Goal: Information Seeking & Learning: Learn about a topic

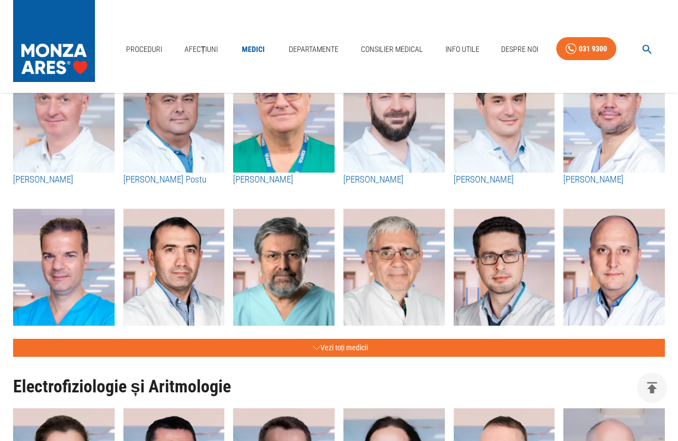
scroll to position [437, 0]
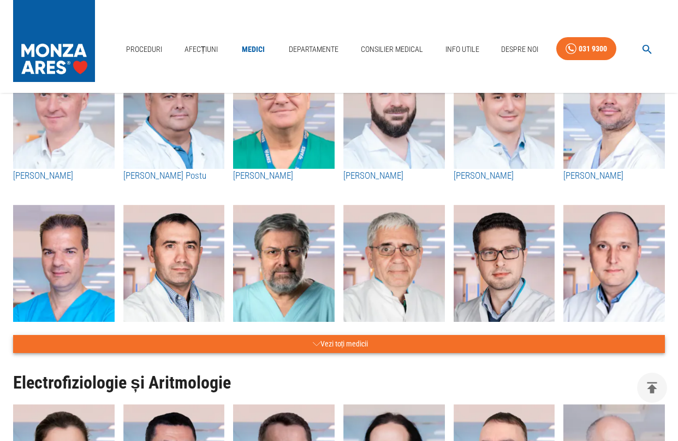
click at [333, 347] on button "Vezi toți medicii" at bounding box center [339, 344] width 652 height 18
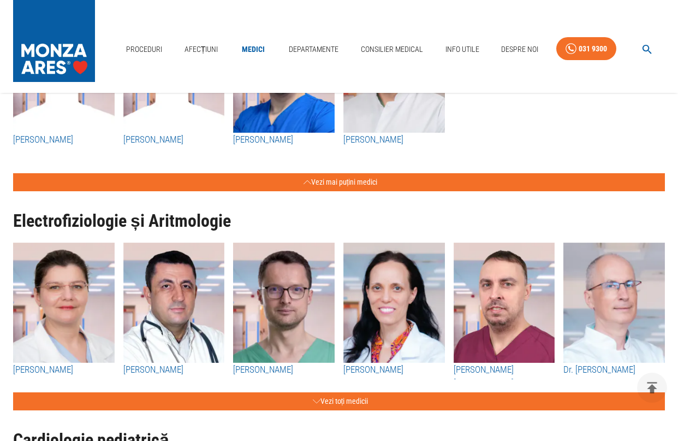
scroll to position [1475, 0]
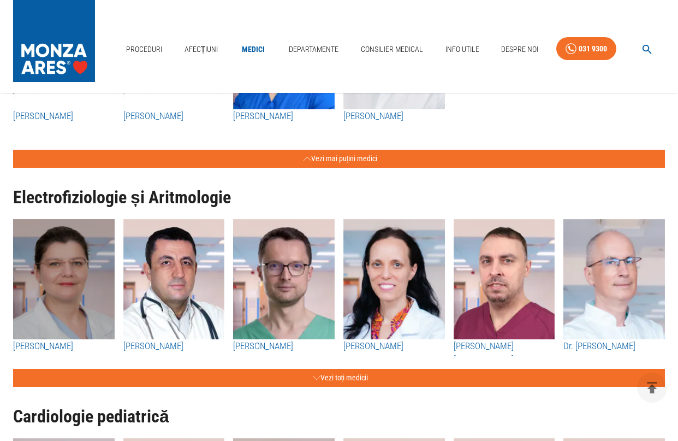
click at [82, 279] on img "button" at bounding box center [64, 279] width 102 height 120
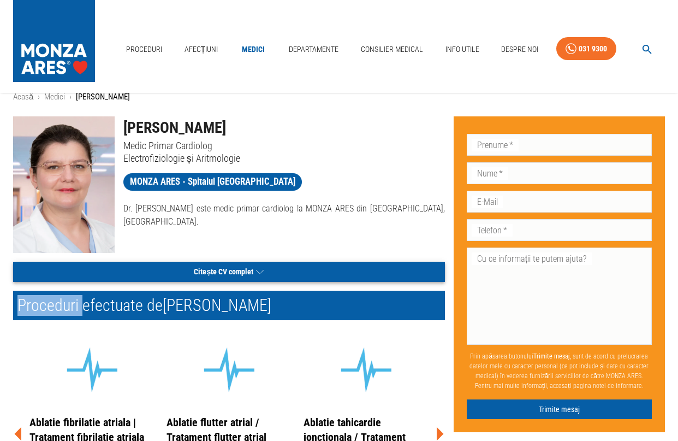
scroll to position [164, 0]
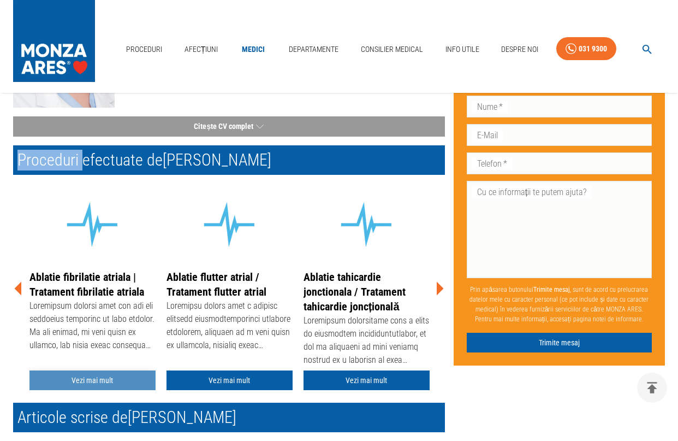
click at [111, 385] on link "Vezi mai mult" at bounding box center [92, 380] width 126 height 20
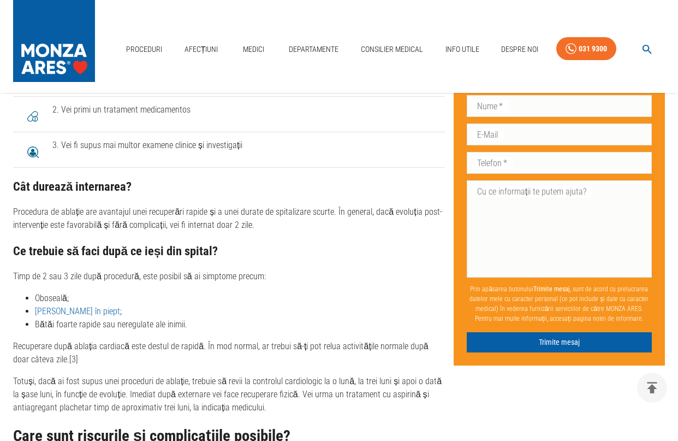
scroll to position [2641, 0]
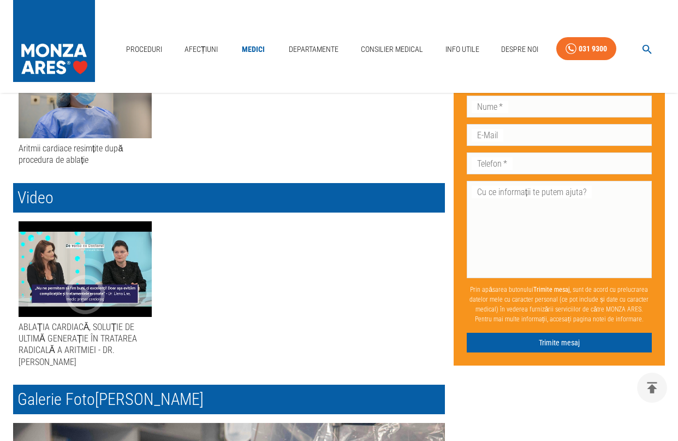
scroll to position [601, 0]
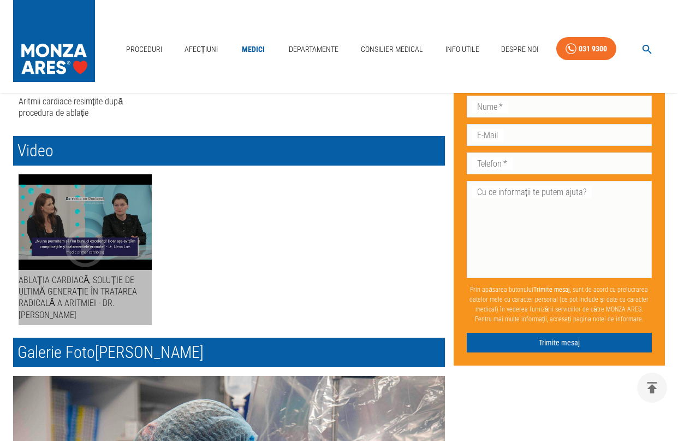
click at [95, 218] on div "button" at bounding box center [85, 222] width 133 height 96
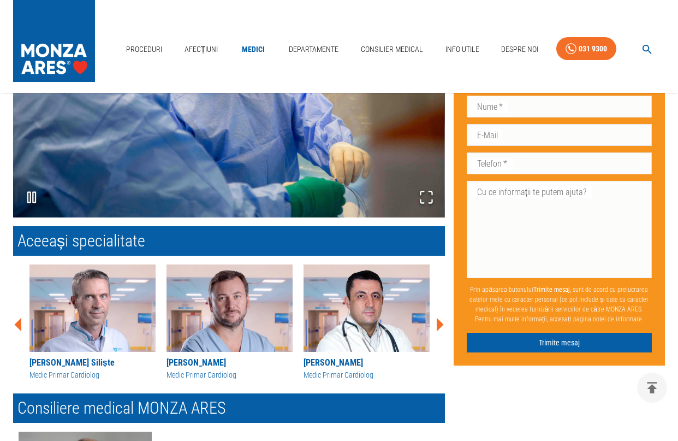
scroll to position [1093, 0]
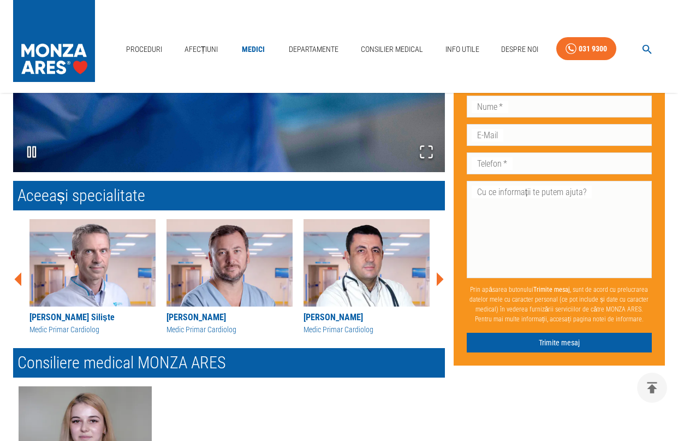
click at [367, 275] on img at bounding box center [367, 262] width 126 height 87
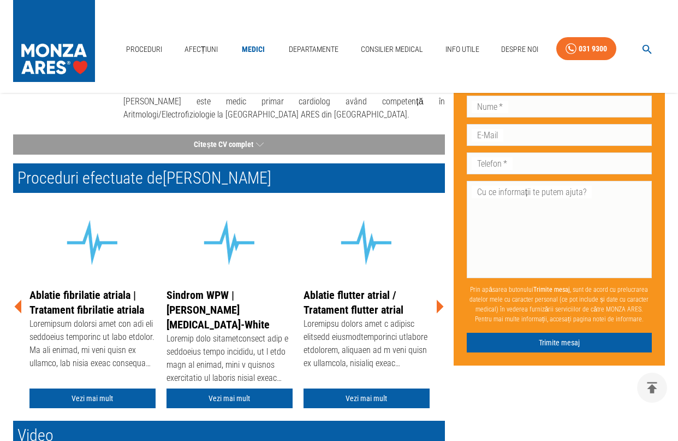
scroll to position [164, 0]
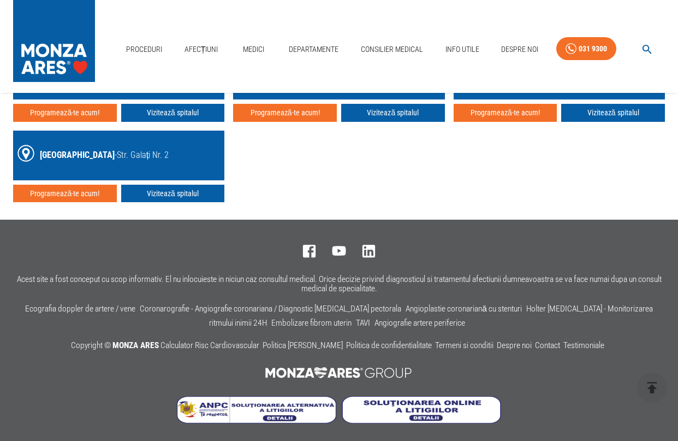
scroll to position [1859, 0]
